Goal: Register for event/course

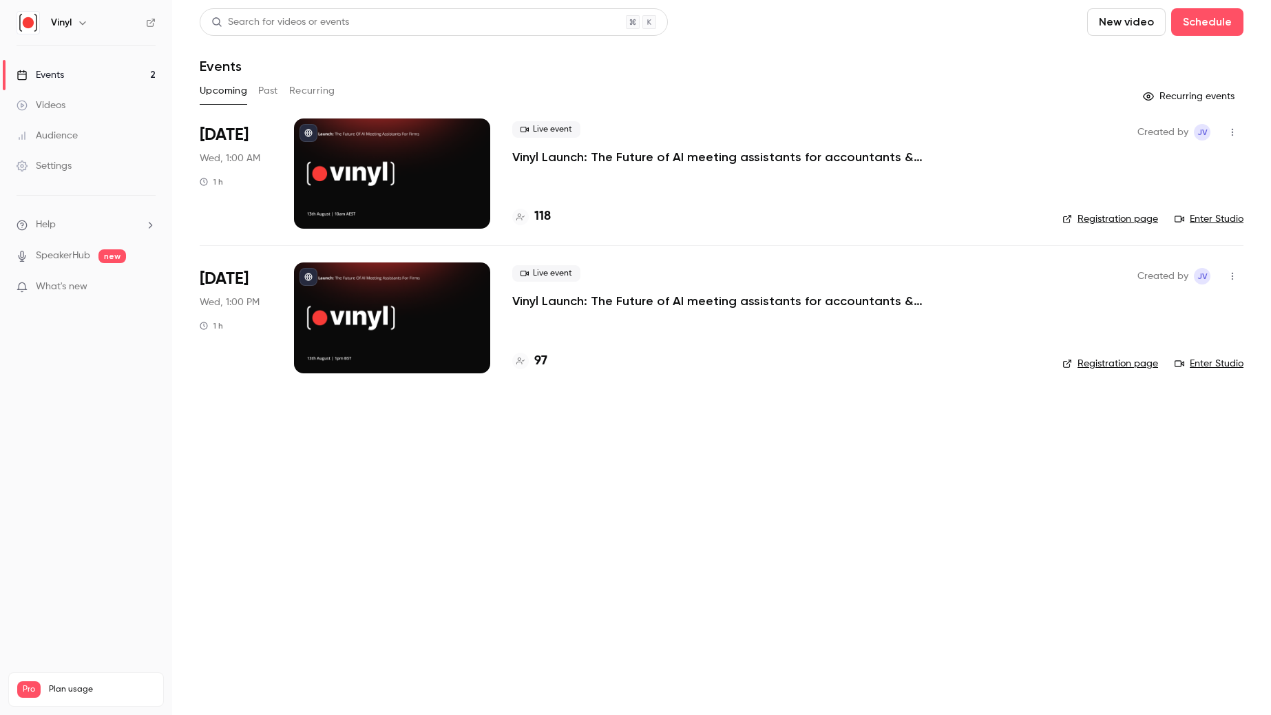
click at [568, 156] on p "Vinyl Launch: The Future of AI meeting assistants for accountants & bookkeepers" at bounding box center [718, 157] width 413 height 17
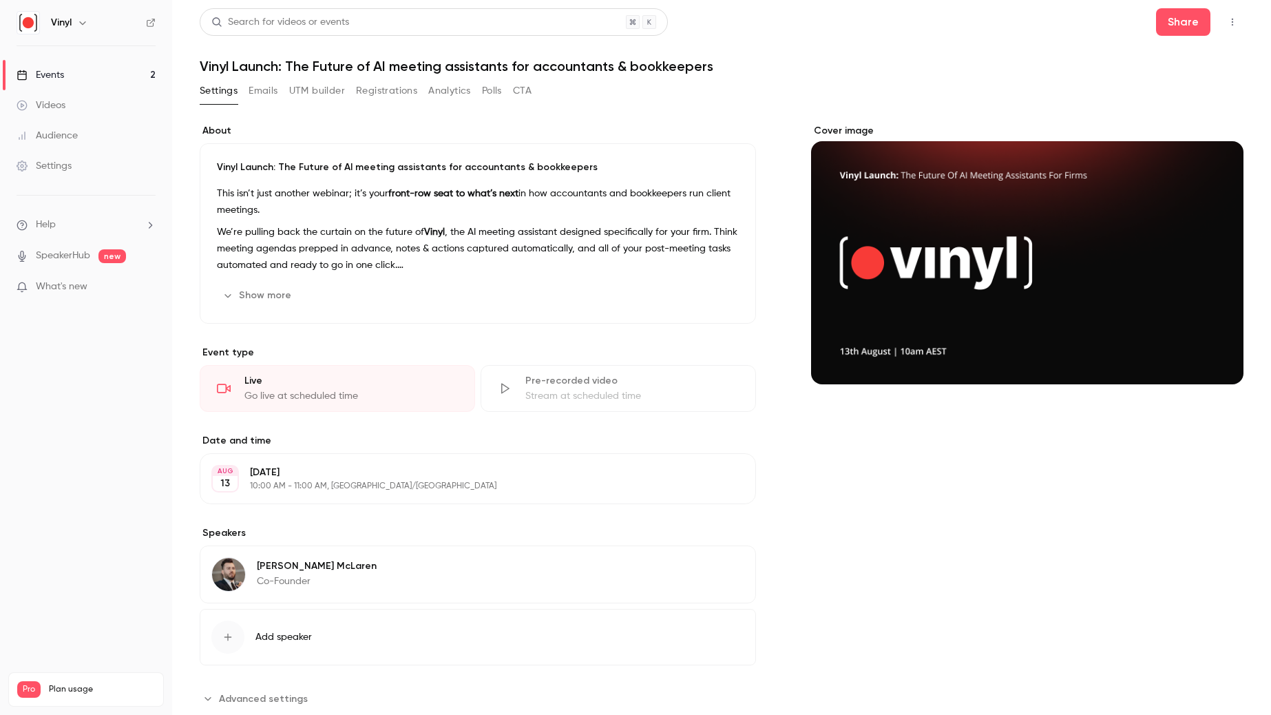
click at [67, 178] on link "Settings" at bounding box center [86, 166] width 172 height 30
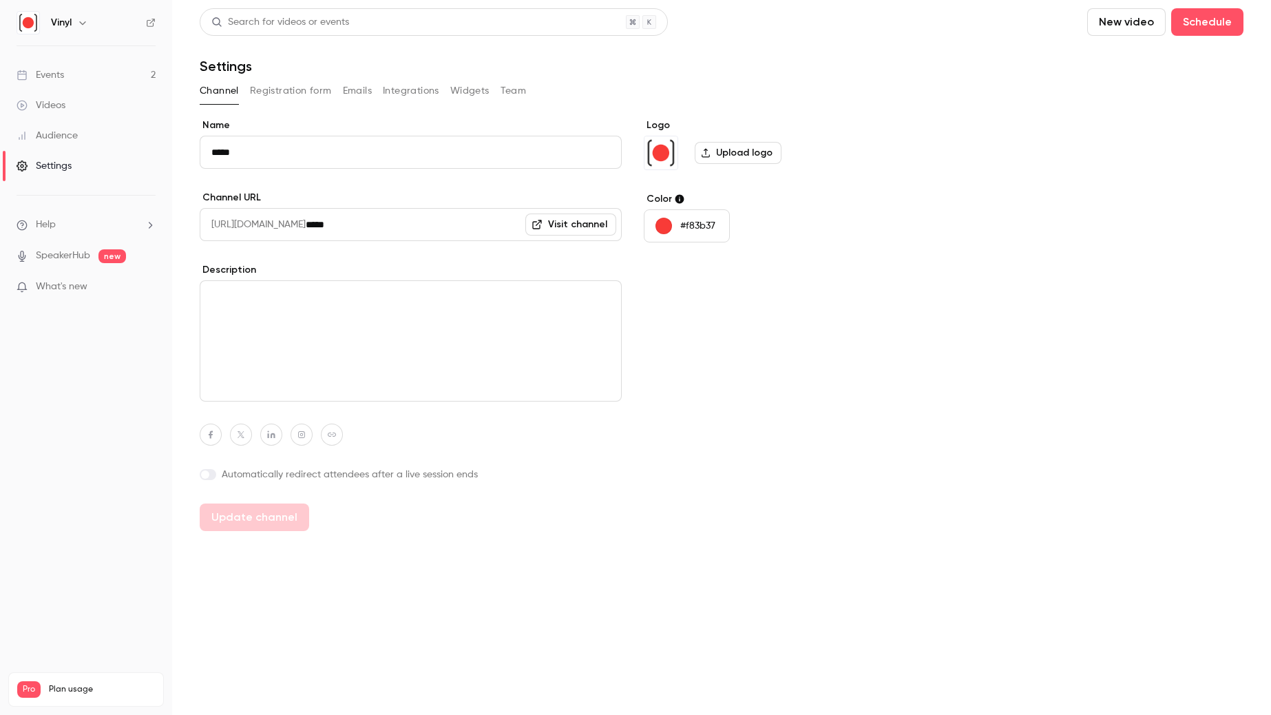
click at [63, 80] on div "Events" at bounding box center [41, 75] width 48 height 14
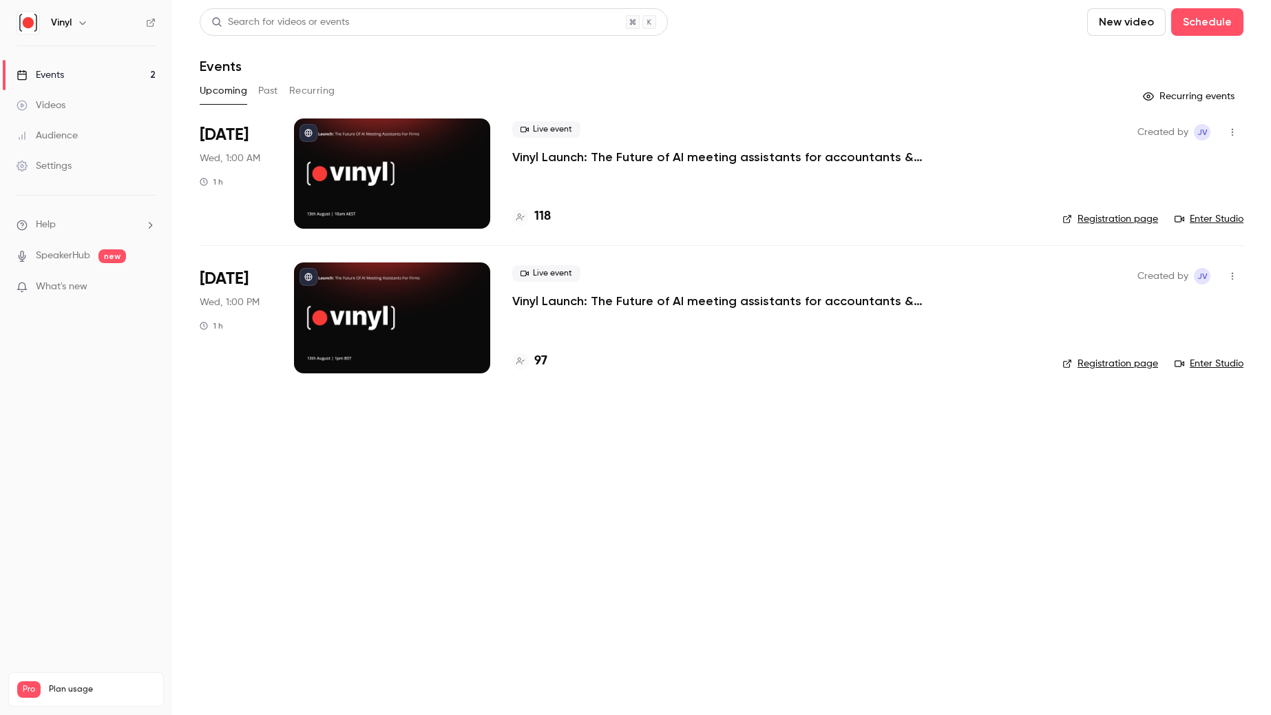
click at [728, 152] on p "Vinyl Launch: The Future of AI meeting assistants for accountants & bookkeepers" at bounding box center [718, 157] width 413 height 17
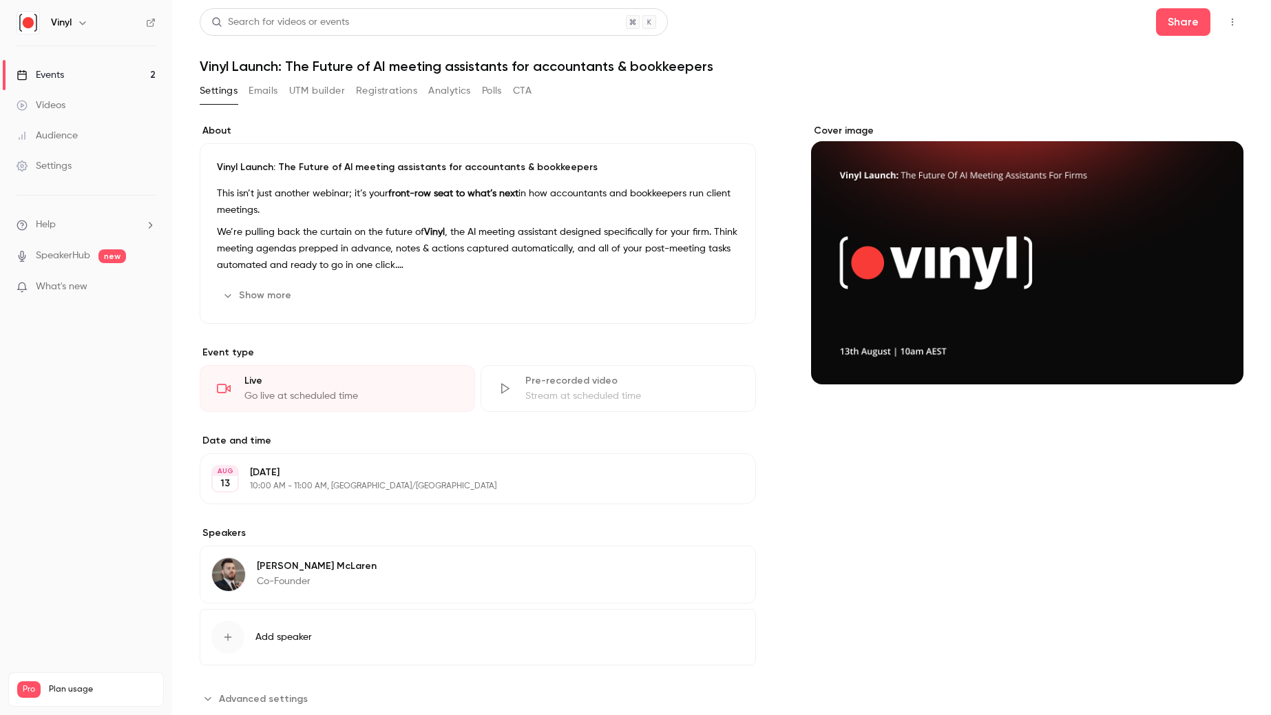
click at [1227, 21] on icon "button" at bounding box center [1232, 22] width 11 height 10
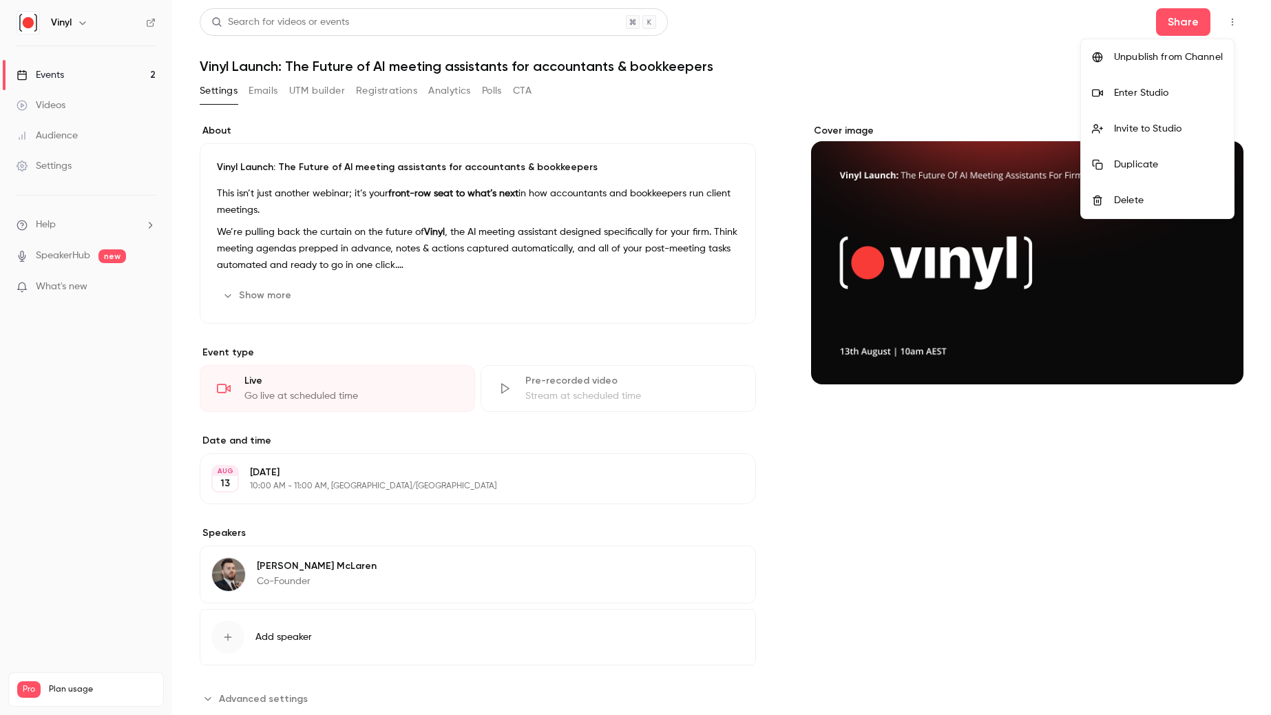
click at [1126, 91] on div "Enter Studio" at bounding box center [1168, 93] width 109 height 14
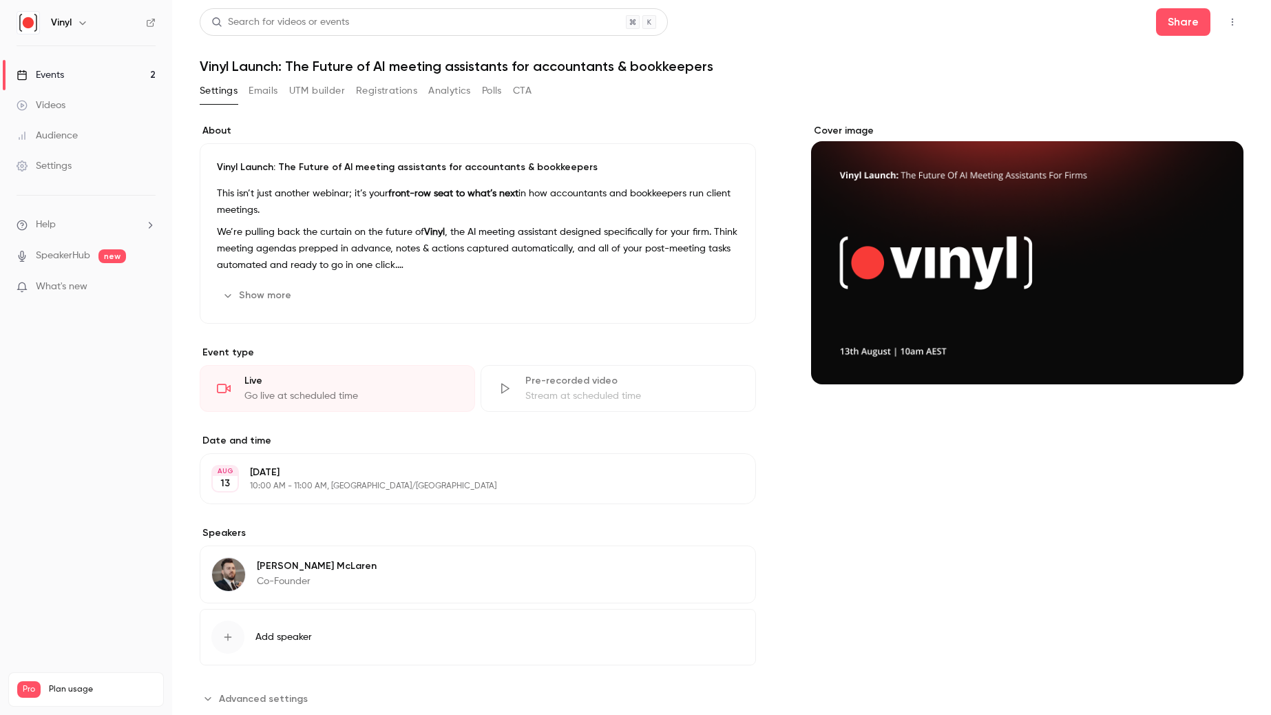
click at [1229, 18] on button "button" at bounding box center [1233, 22] width 22 height 22
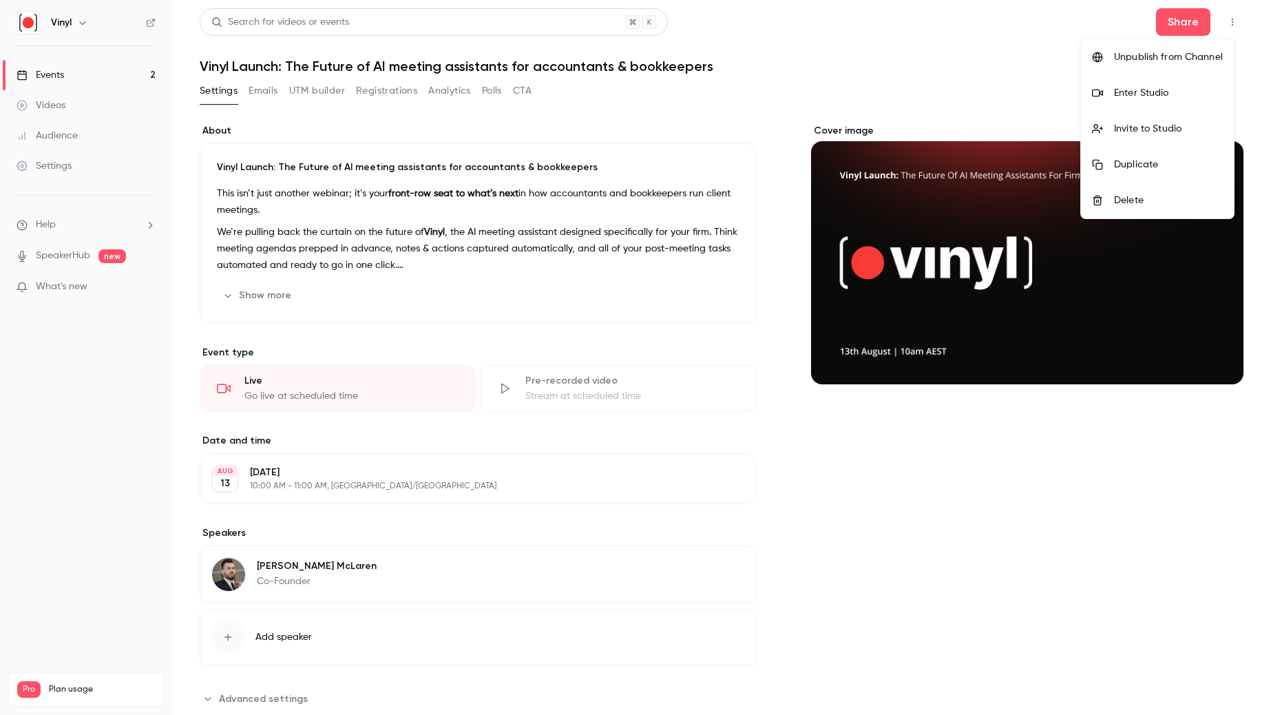
click at [1132, 84] on li "Enter Studio" at bounding box center [1157, 93] width 153 height 36
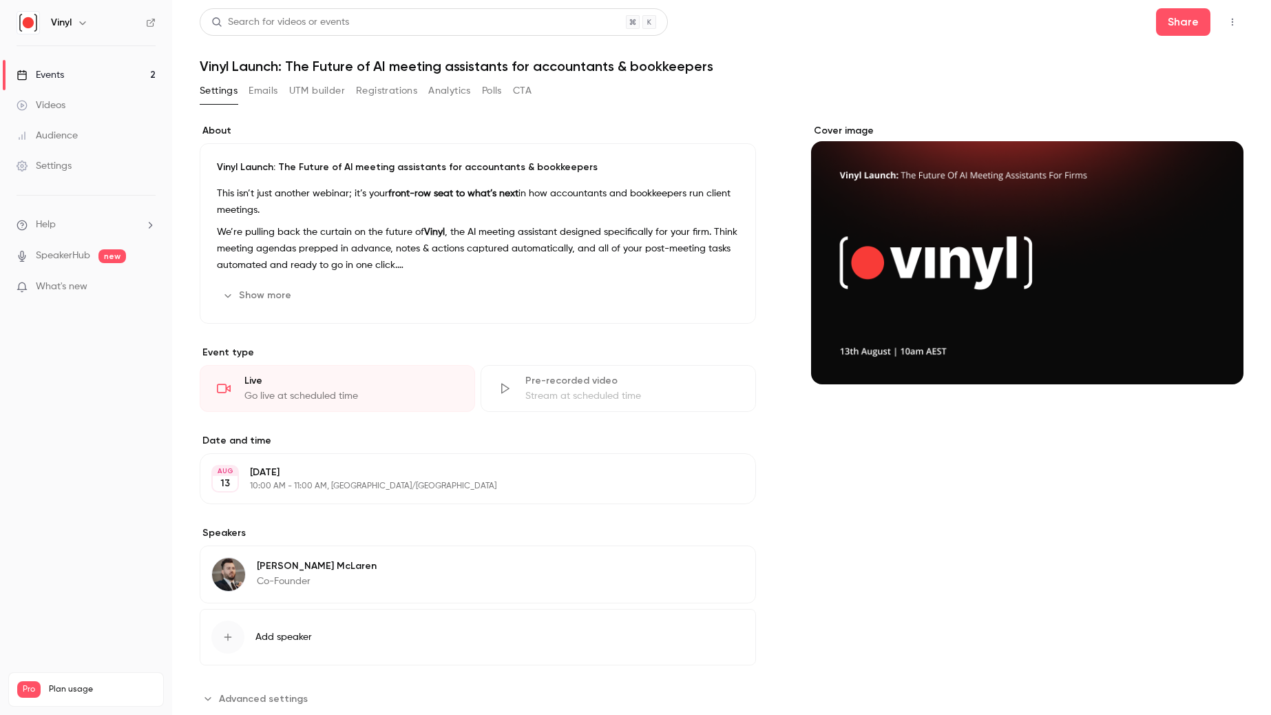
click at [127, 74] on link "Events 2" at bounding box center [86, 75] width 172 height 30
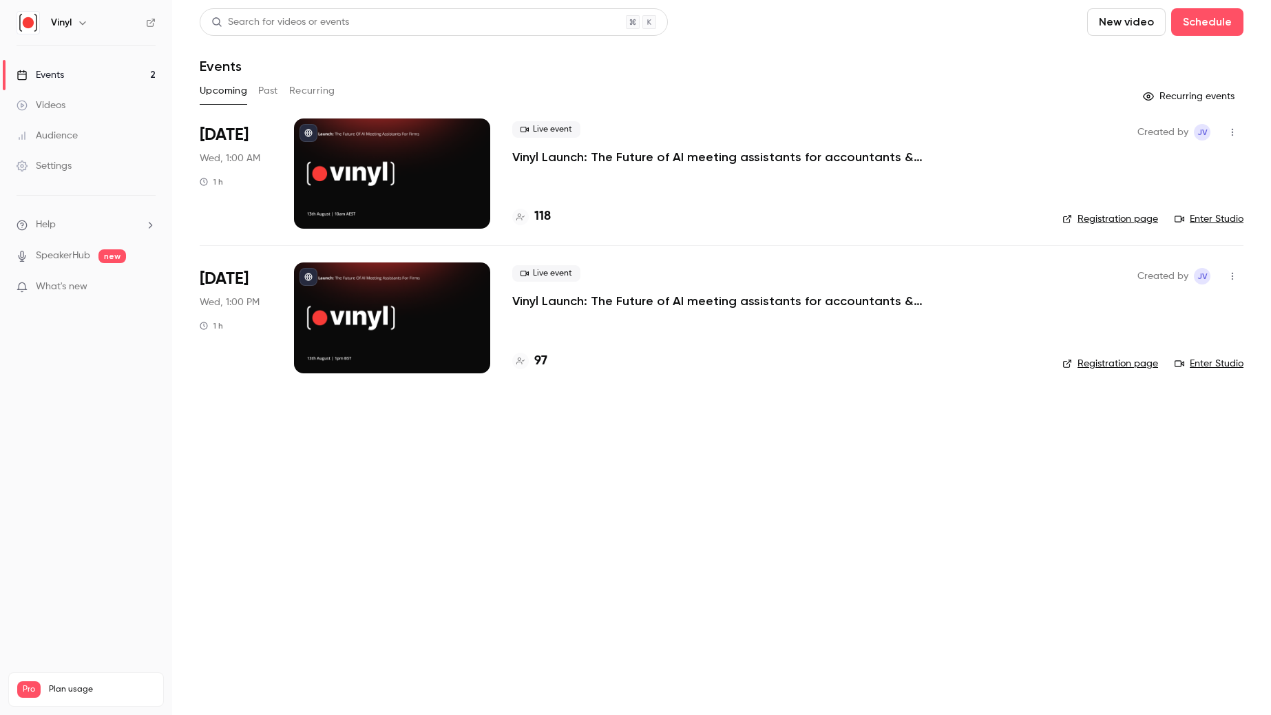
click at [664, 301] on p "Vinyl Launch: The Future of AI meeting assistants for accountants & bookkeepers" at bounding box center [718, 301] width 413 height 17
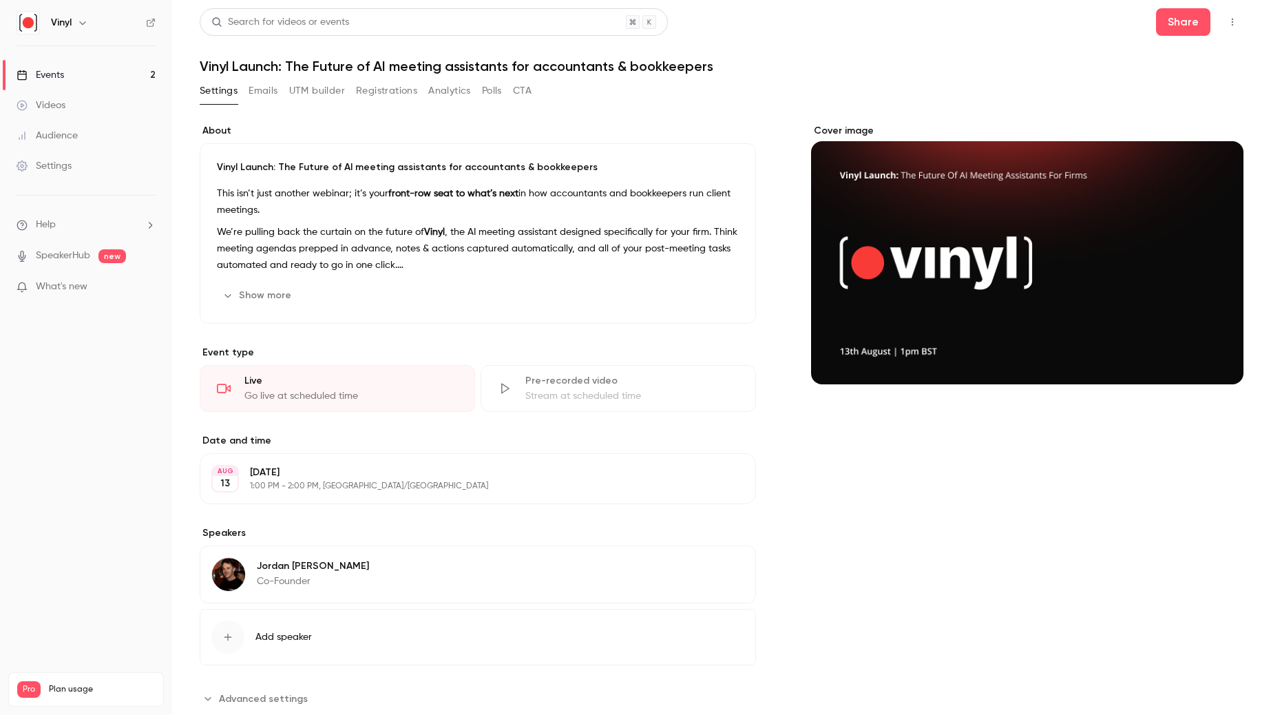
click at [1227, 23] on icon "button" at bounding box center [1232, 22] width 11 height 10
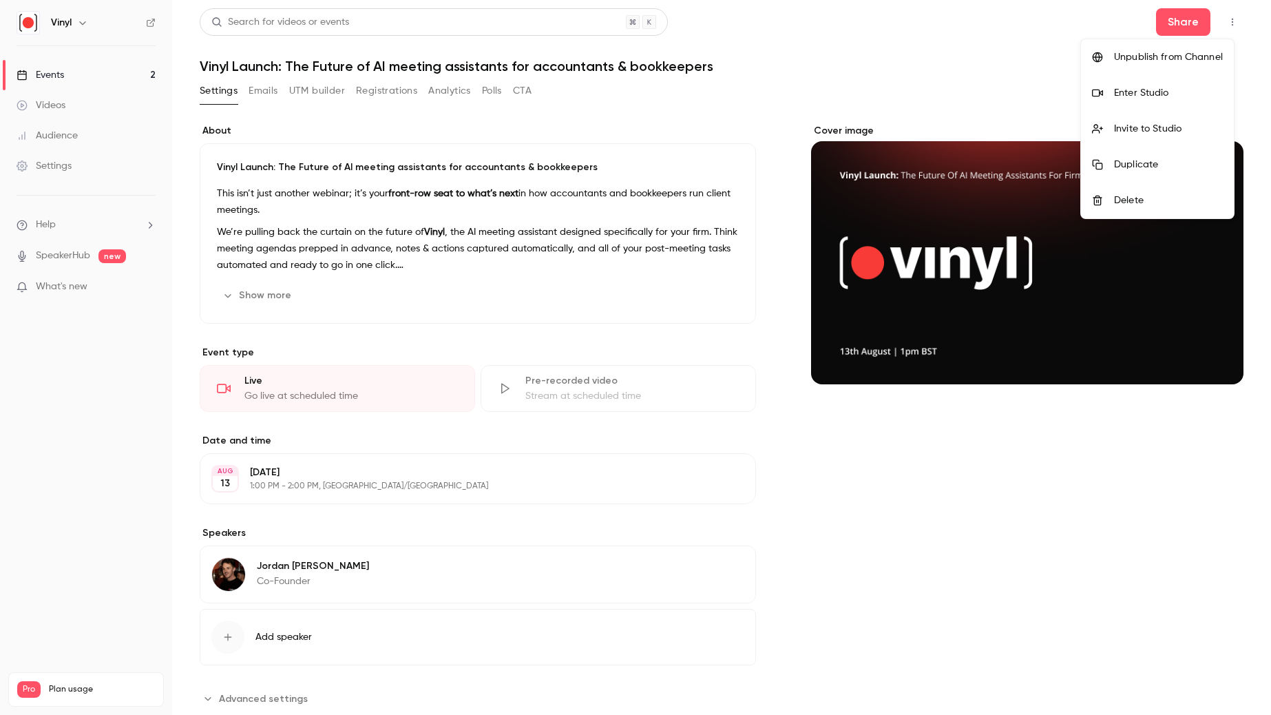
click at [1136, 89] on div "Enter Studio" at bounding box center [1168, 93] width 109 height 14
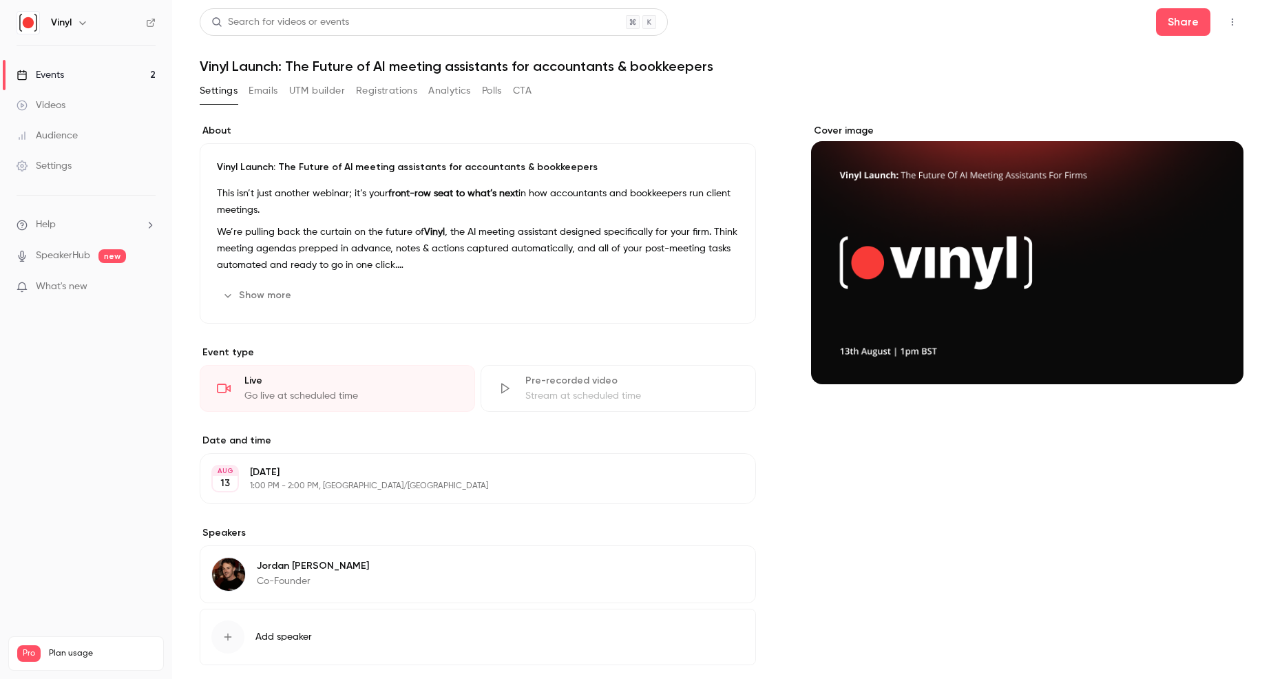
click at [108, 75] on link "Events 2" at bounding box center [86, 75] width 172 height 30
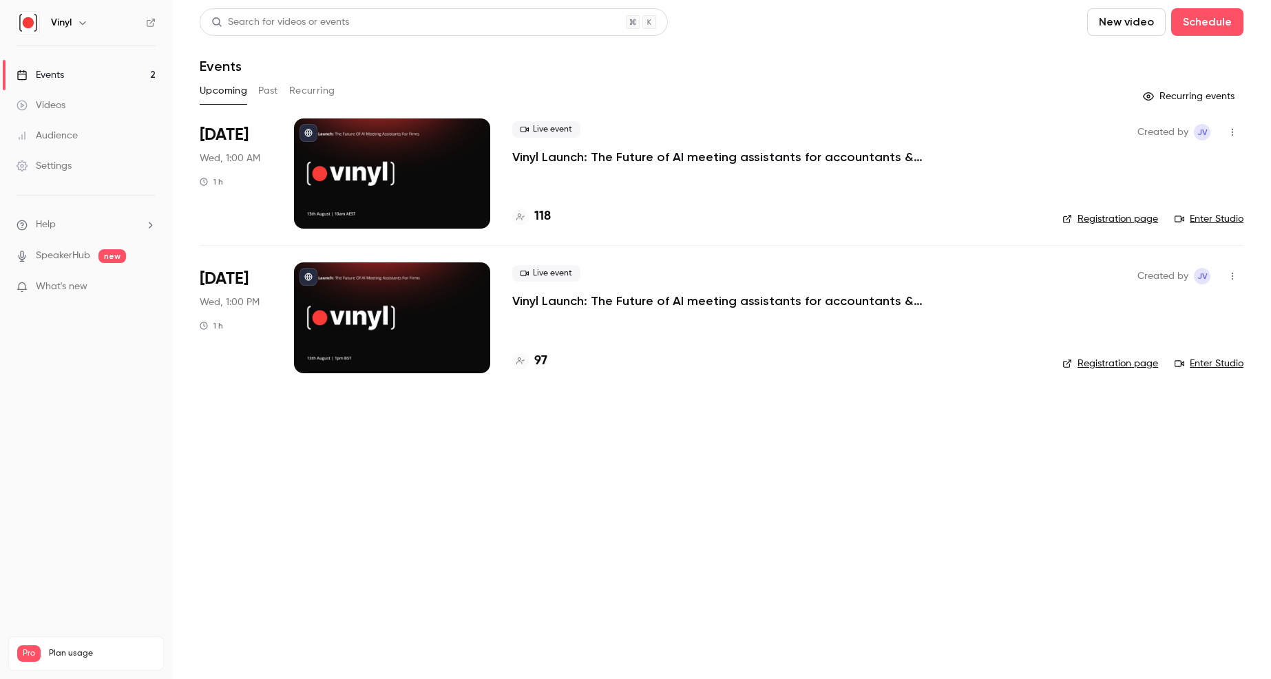
click at [584, 156] on p "Vinyl Launch: The Future of AI meeting assistants for accountants & bookkeepers" at bounding box center [718, 157] width 413 height 17
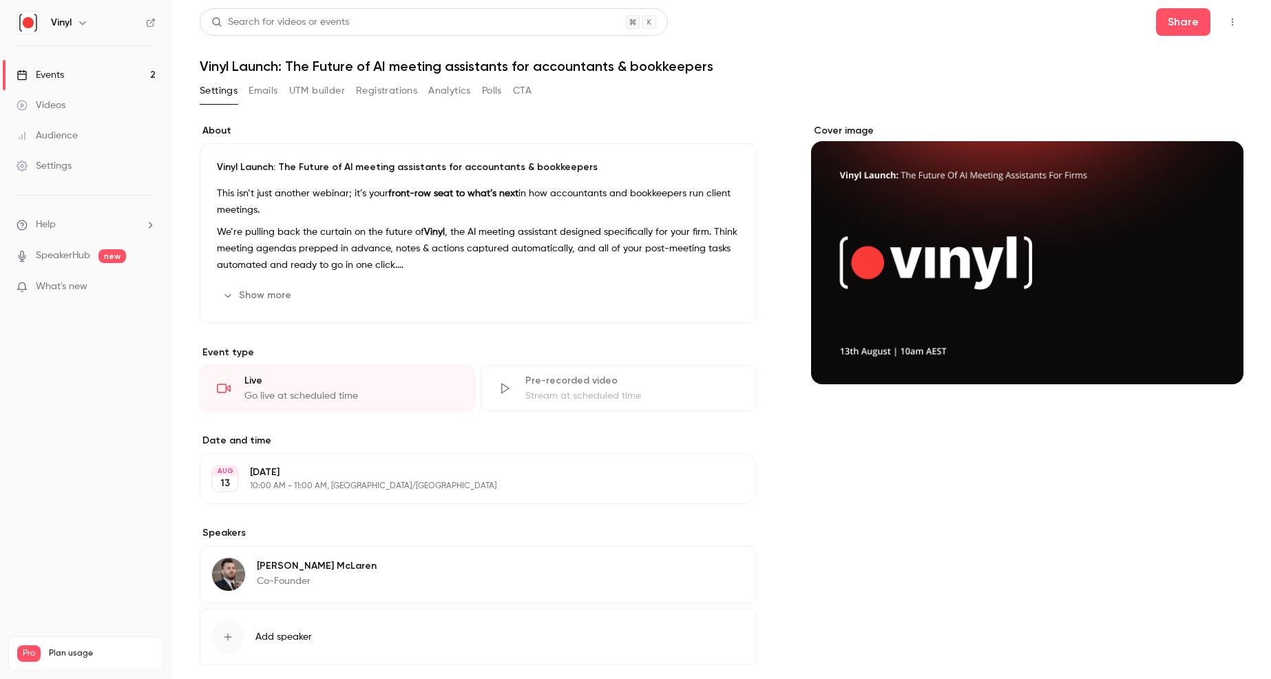
click at [1227, 20] on icon "button" at bounding box center [1232, 22] width 11 height 10
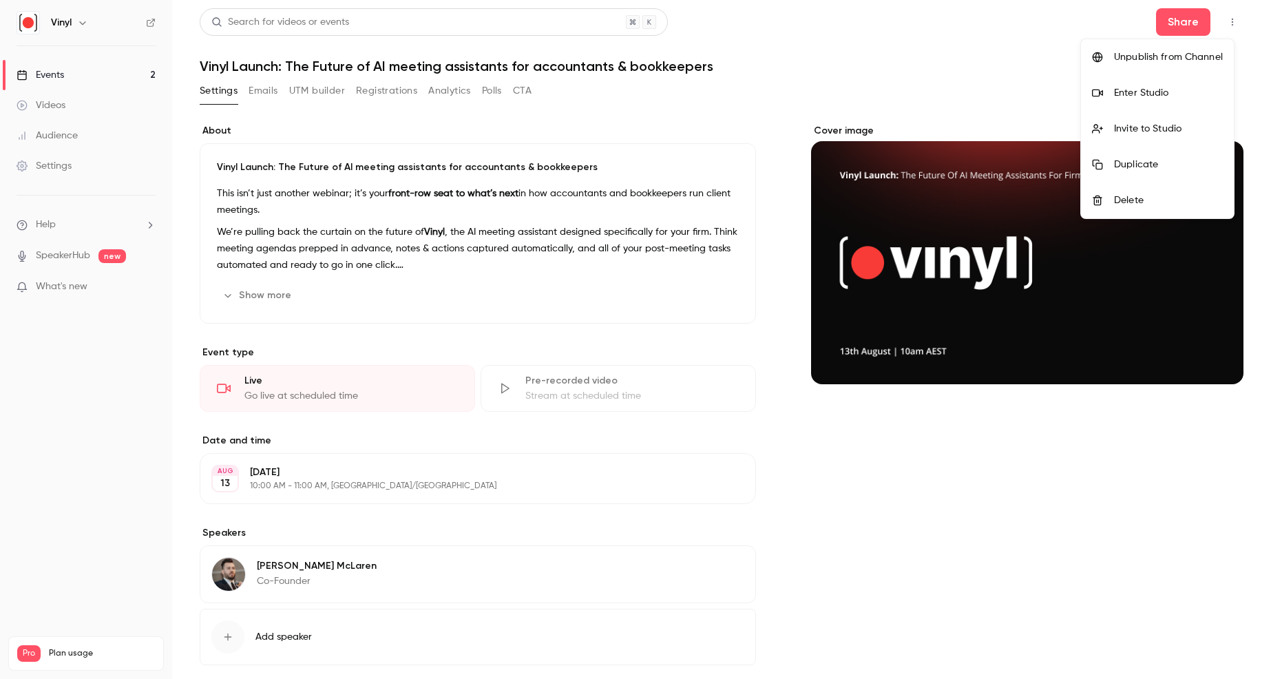
click at [1136, 90] on div "Enter Studio" at bounding box center [1168, 93] width 109 height 14
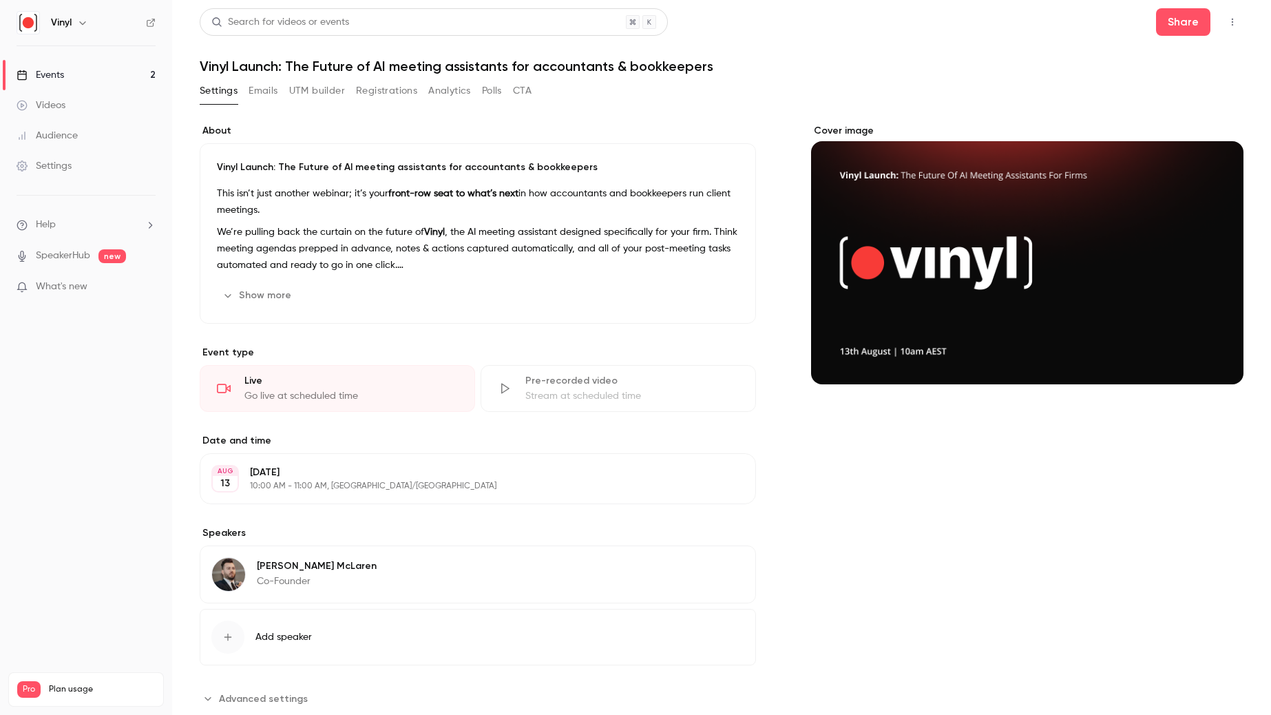
click at [70, 74] on link "Events 2" at bounding box center [86, 75] width 172 height 30
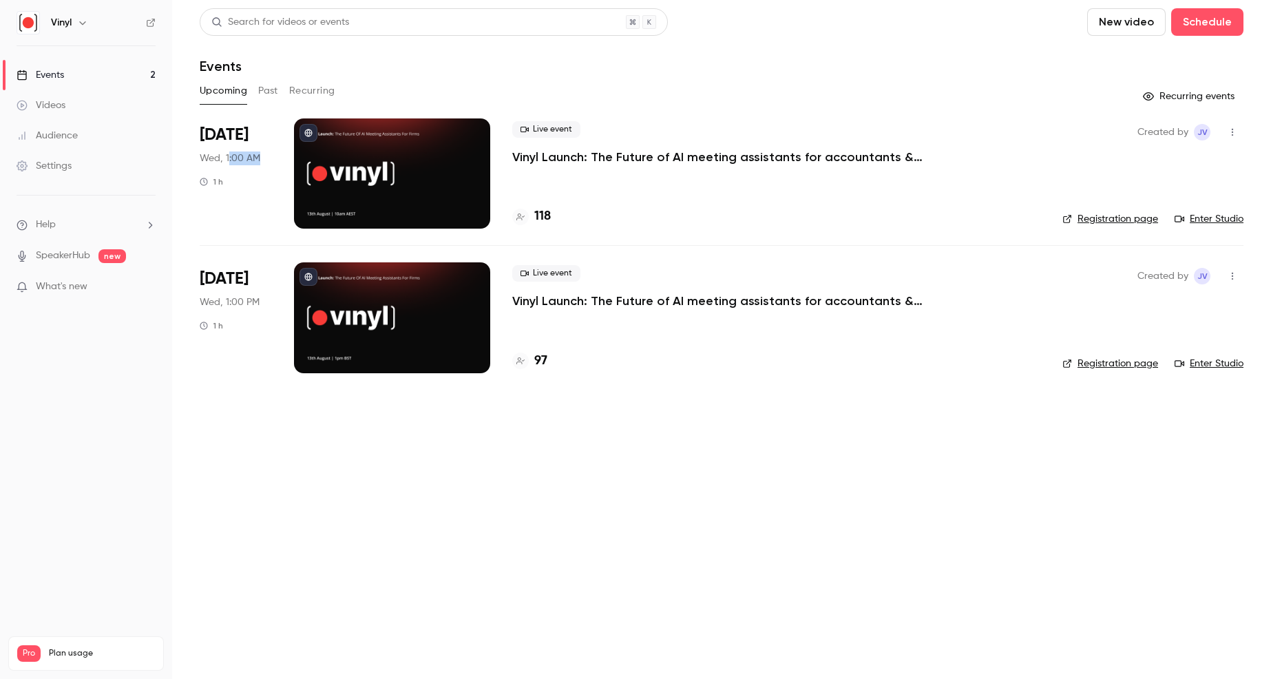
drag, startPoint x: 228, startPoint y: 157, endPoint x: 263, endPoint y: 156, distance: 35.1
click at [268, 156] on div "Aug 13 Wed, 1:00 AM 1 h" at bounding box center [236, 173] width 72 height 110
